Goal: Check status: Check status

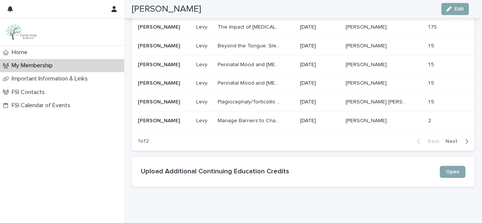
scroll to position [705, 0]
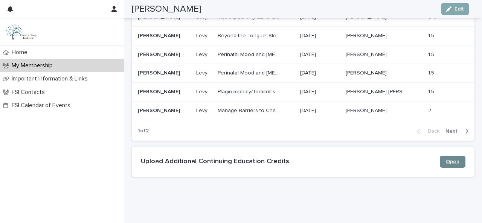
click at [446, 159] on span "Open" at bounding box center [453, 161] width 14 height 5
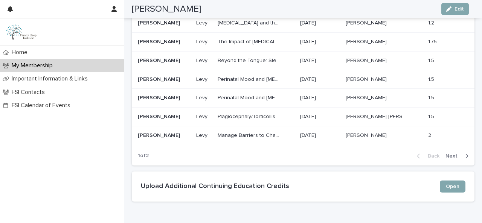
scroll to position [689, 0]
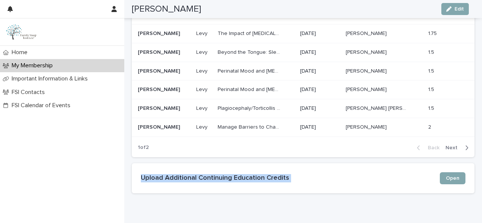
drag, startPoint x: 465, startPoint y: 152, endPoint x: 460, endPoint y: 139, distance: 14.1
click at [465, 145] on icon "button" at bounding box center [466, 148] width 3 height 7
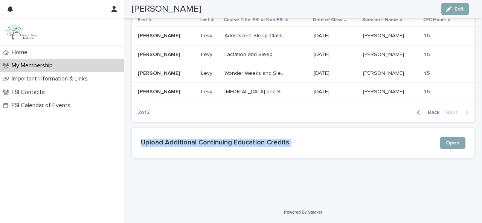
scroll to position [602, 0]
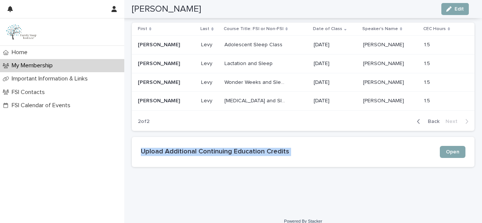
click at [425, 119] on span "Back" at bounding box center [431, 121] width 16 height 5
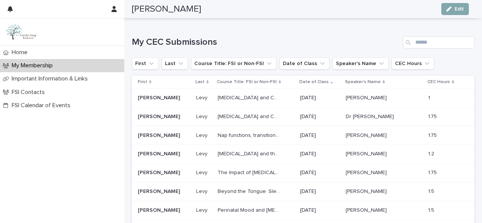
scroll to position [548, 0]
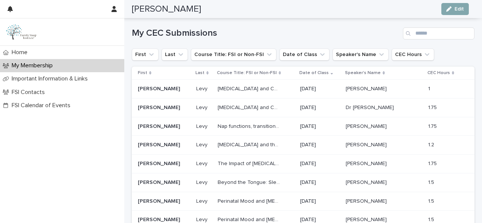
scroll to position [561, 0]
